Goal: Information Seeking & Learning: Learn about a topic

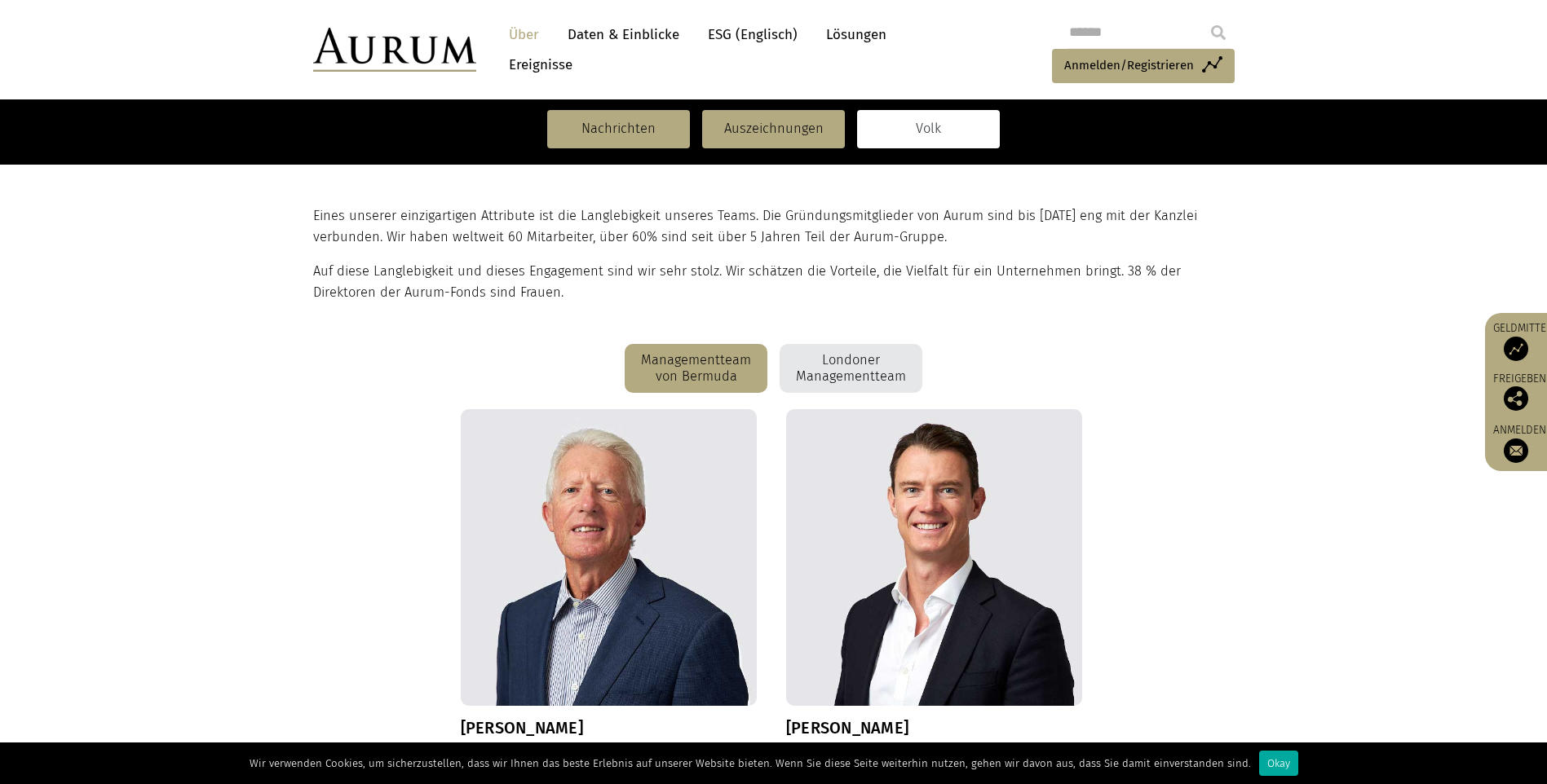
scroll to position [179, 0]
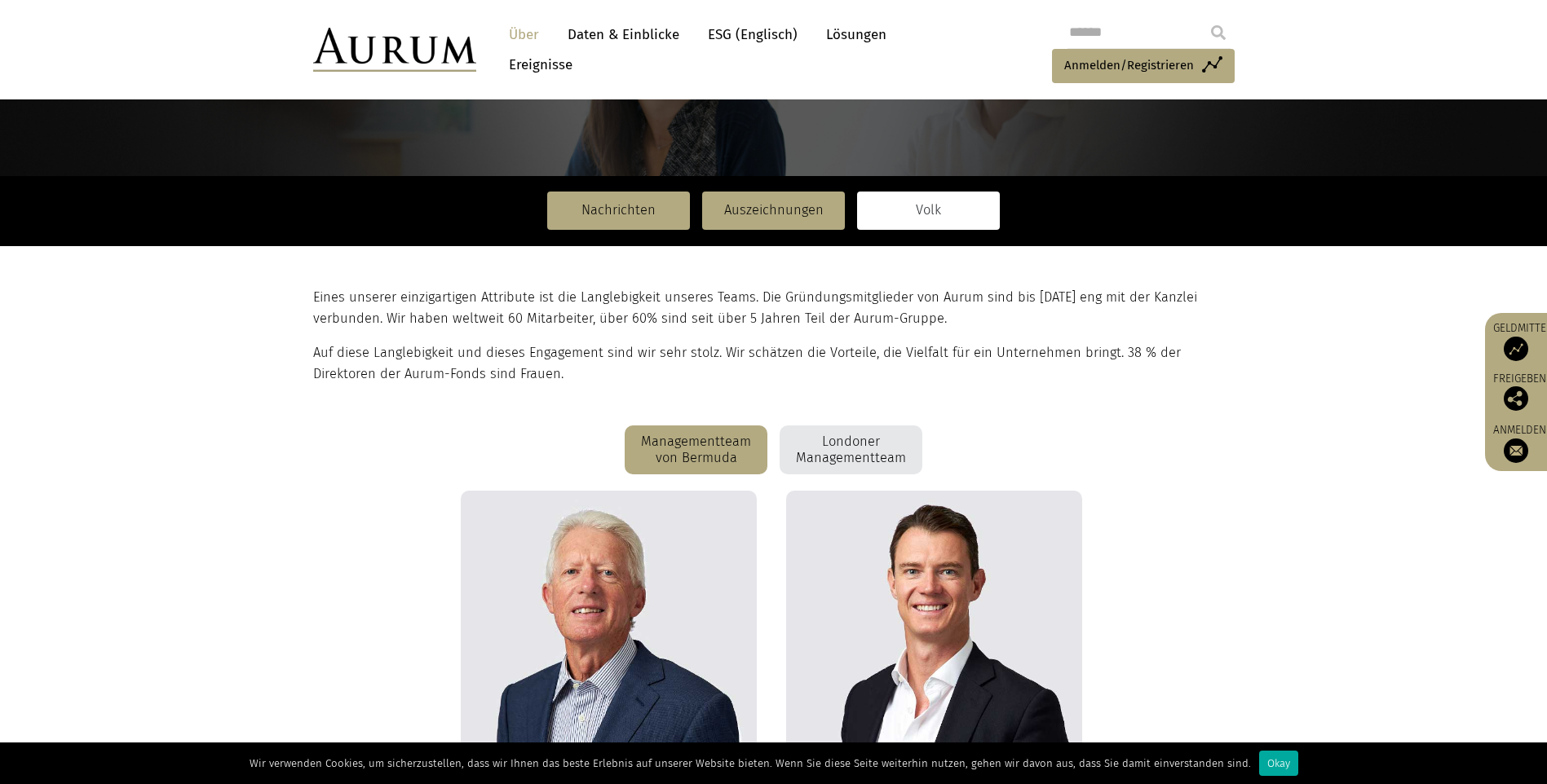
click at [518, 35] on link "Über" at bounding box center [524, 35] width 47 height 30
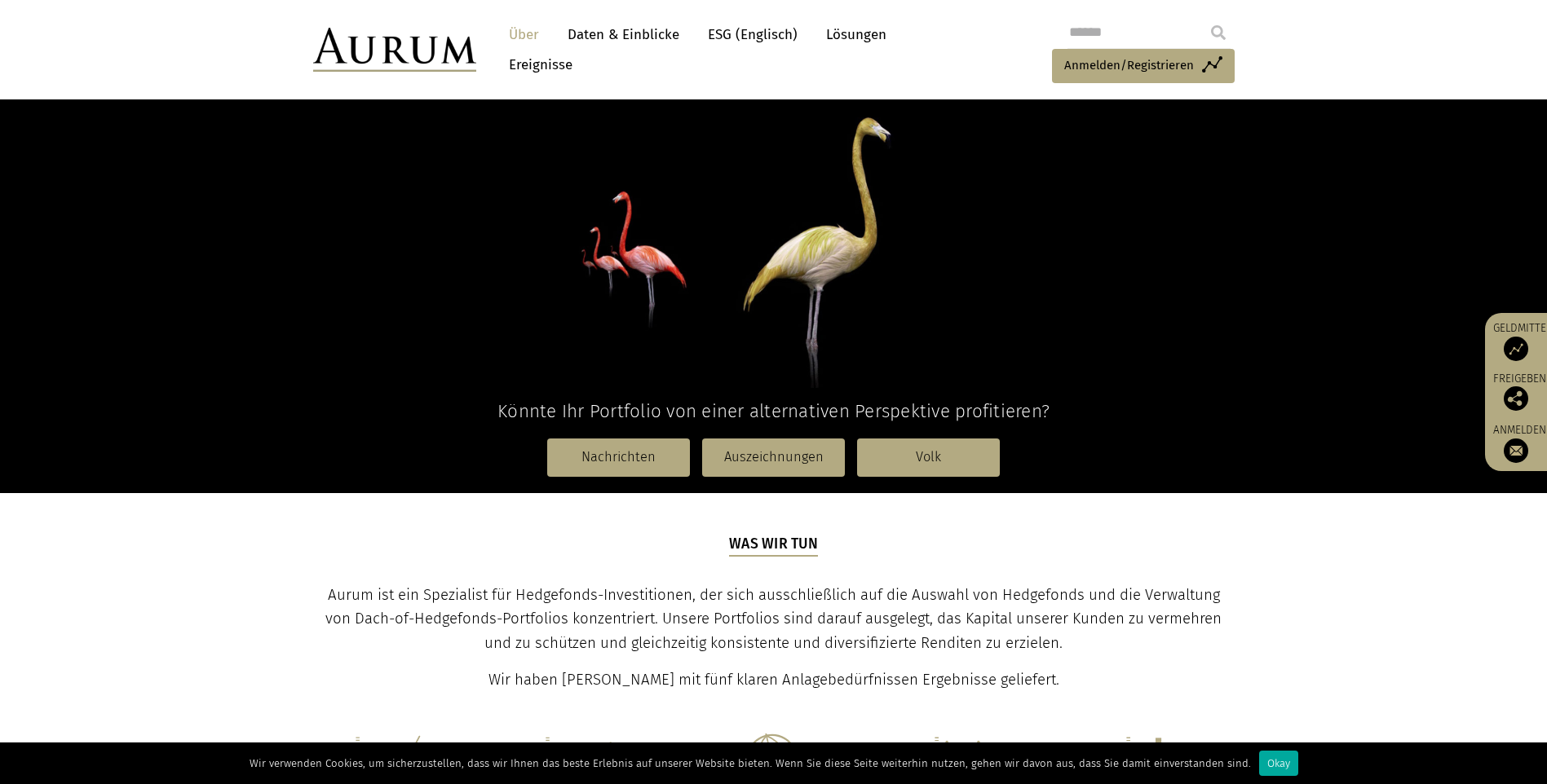
scroll to position [244, 0]
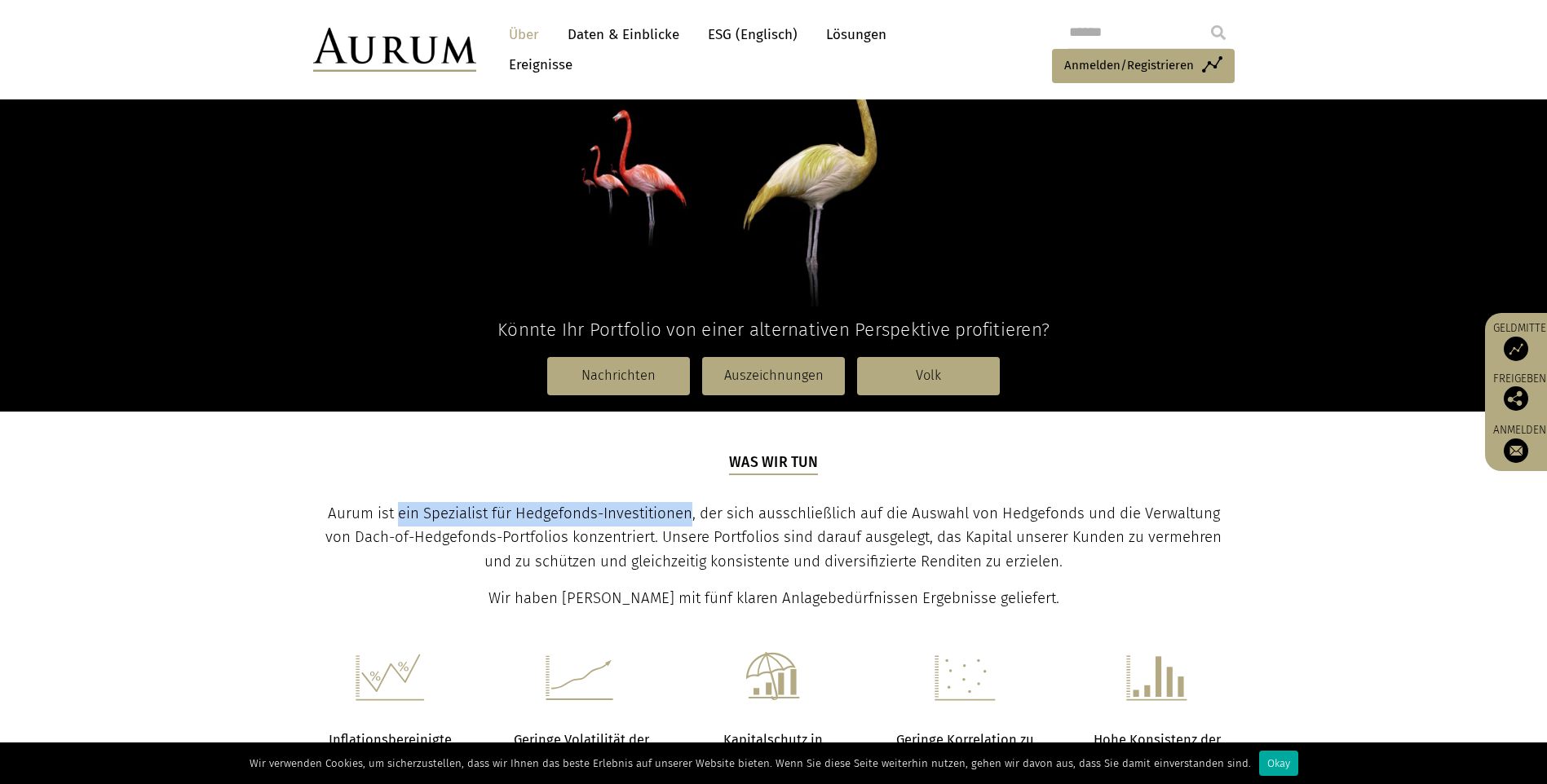
drag, startPoint x: 387, startPoint y: 513, endPoint x: 677, endPoint y: 512, distance: 290.0
click at [677, 512] on span "Aurum ist ein Spezialist für Hedgefonds-Investitionen, der sich ausschließlich …" at bounding box center [773, 538] width 897 height 67
copy span "ein Spezialist für Hedgefonds-Investitionen"
